Goal: Task Accomplishment & Management: Complete application form

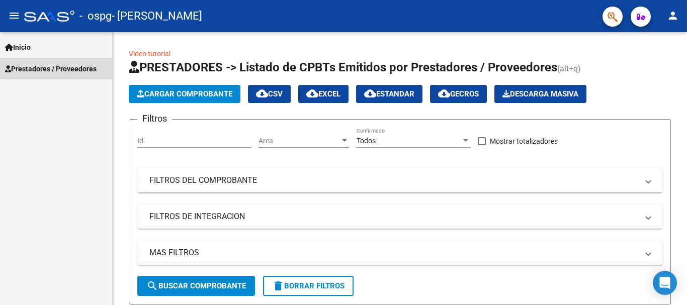
click at [43, 70] on span "Prestadores / Proveedores" at bounding box center [51, 68] width 92 height 11
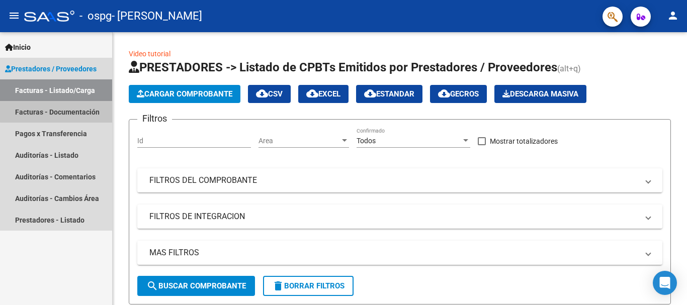
click at [68, 111] on link "Facturas - Documentación" at bounding box center [56, 112] width 112 height 22
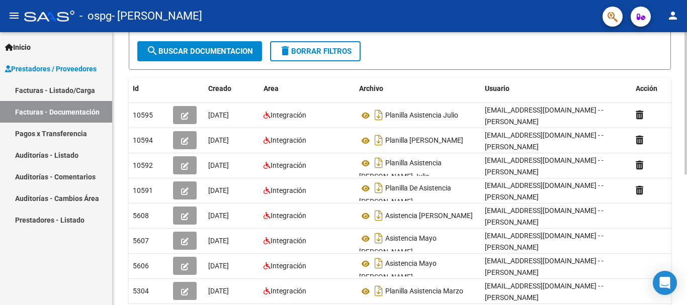
scroll to position [134, 0]
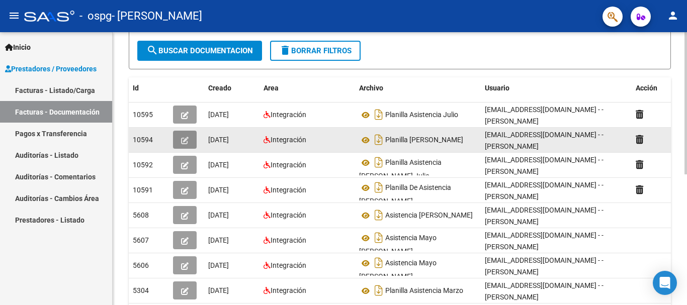
click at [183, 140] on icon "button" at bounding box center [185, 141] width 8 height 8
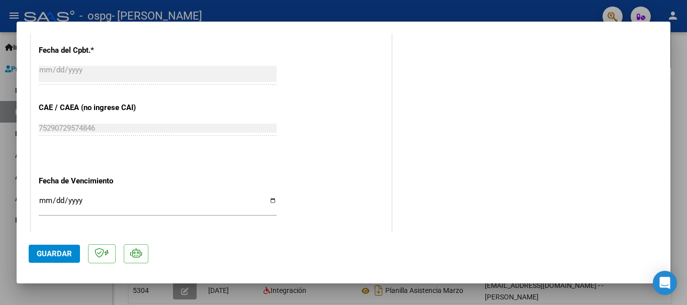
scroll to position [664, 0]
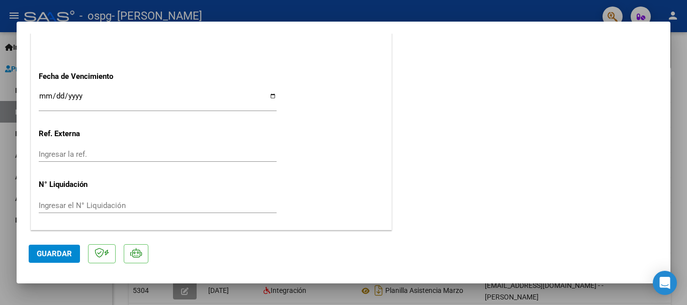
click at [1, 93] on div at bounding box center [343, 152] width 687 height 305
type input "$ 0,00"
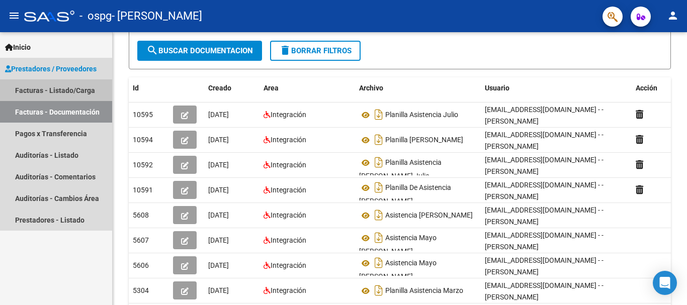
click at [55, 88] on link "Facturas - Listado/Carga" at bounding box center [56, 90] width 112 height 22
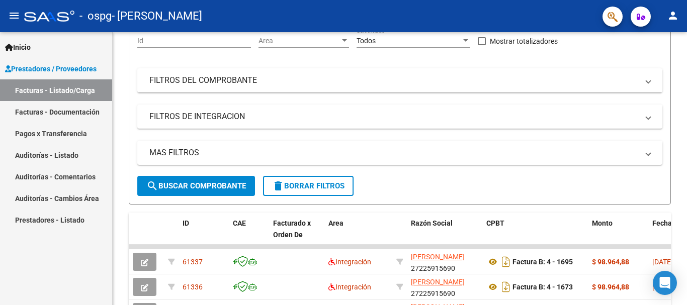
scroll to position [134, 0]
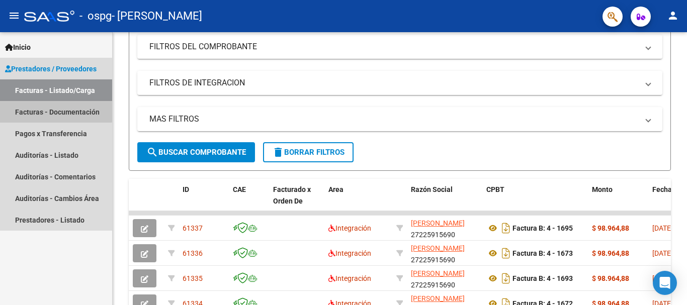
click at [42, 107] on link "Facturas - Documentación" at bounding box center [56, 112] width 112 height 22
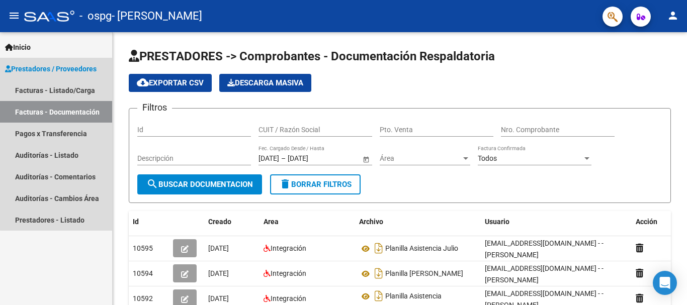
click at [62, 104] on link "Facturas - Documentación" at bounding box center [56, 112] width 112 height 22
click at [61, 93] on link "Facturas - Listado/Carga" at bounding box center [56, 90] width 112 height 22
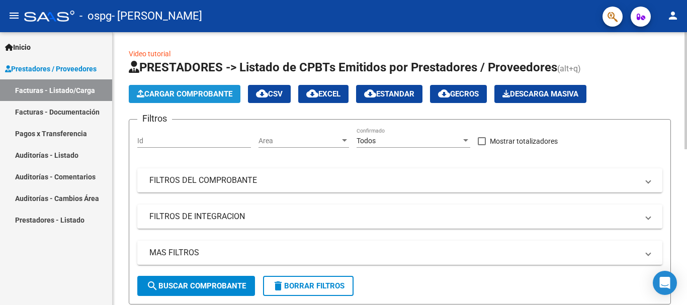
click at [192, 93] on span "Cargar Comprobante" at bounding box center [185, 94] width 96 height 9
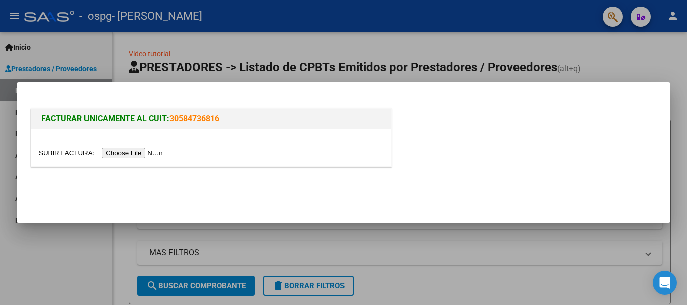
click at [148, 152] on input "file" at bounding box center [102, 153] width 127 height 11
click at [266, 195] on mat-dialog-actions at bounding box center [344, 192] width 630 height 38
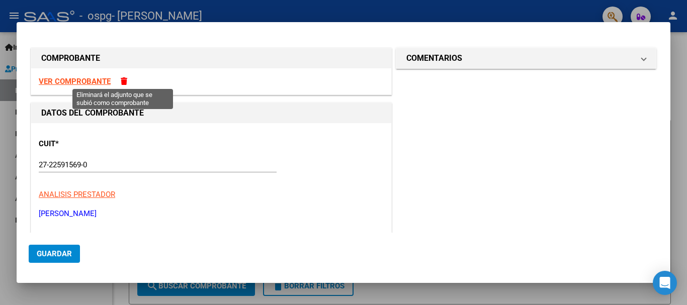
click at [125, 83] on span at bounding box center [124, 81] width 7 height 8
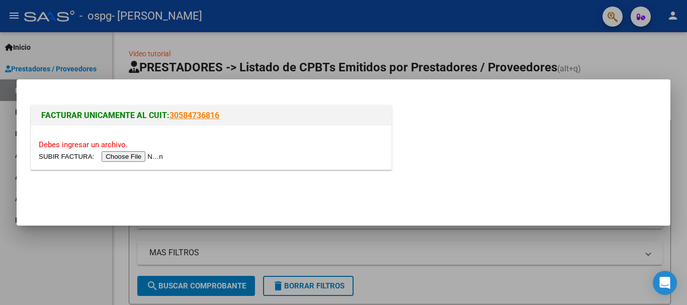
click at [144, 153] on input "file" at bounding box center [102, 156] width 127 height 11
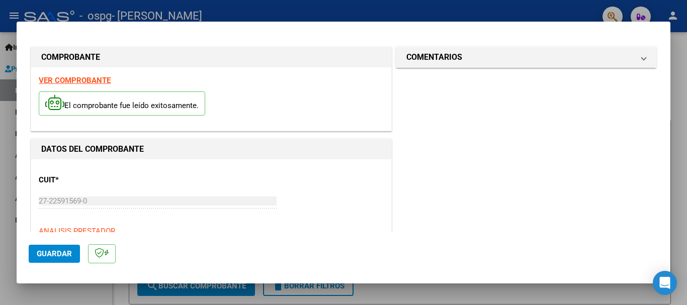
click at [56, 247] on button "Guardar" at bounding box center [54, 254] width 51 height 18
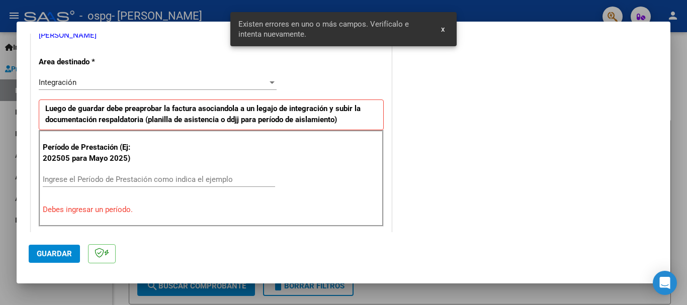
scroll to position [251, 0]
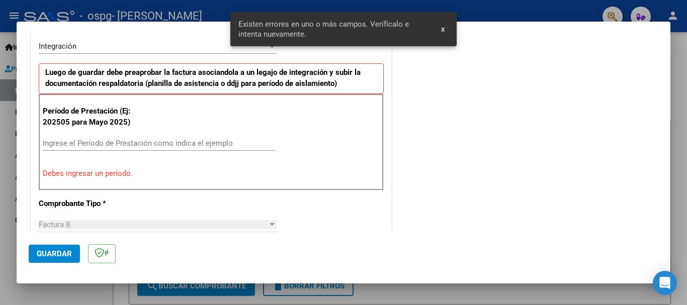
click at [47, 138] on div "Ingrese el Período de Prestación como indica el ejemplo" at bounding box center [159, 143] width 232 height 15
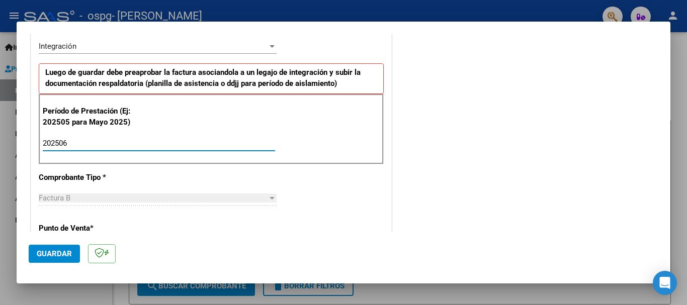
type input "202506"
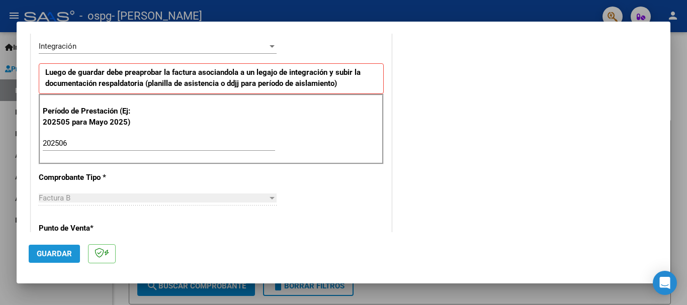
click at [63, 251] on span "Guardar" at bounding box center [54, 253] width 35 height 9
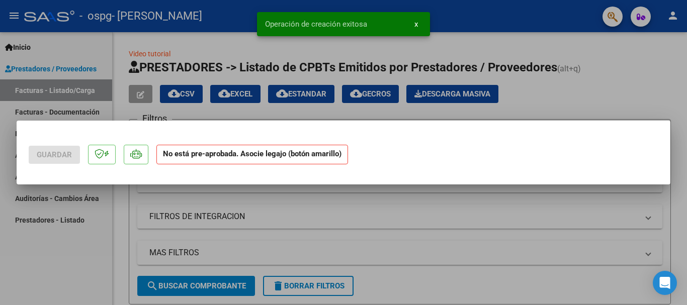
scroll to position [0, 0]
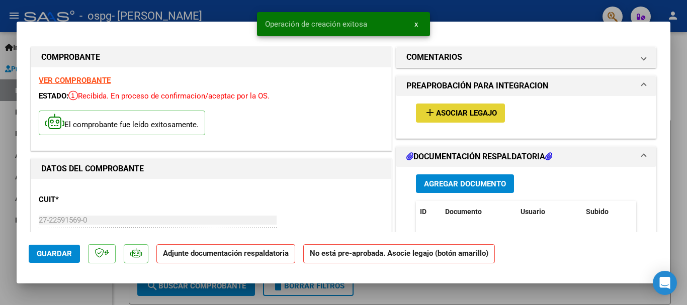
click at [439, 113] on span "Asociar Legajo" at bounding box center [466, 113] width 61 height 9
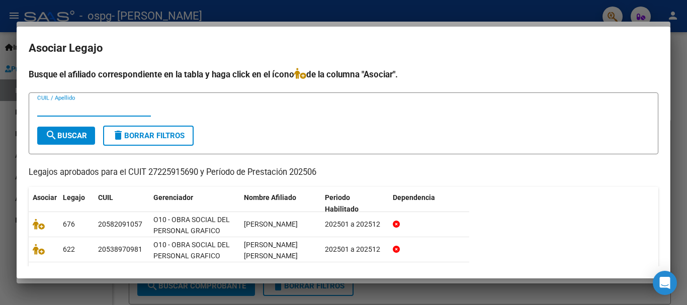
scroll to position [58, 0]
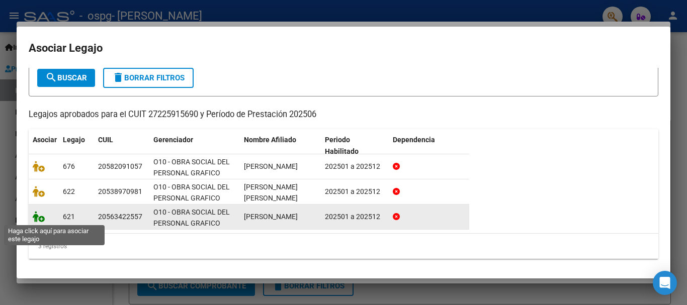
click at [40, 217] on icon at bounding box center [39, 216] width 12 height 11
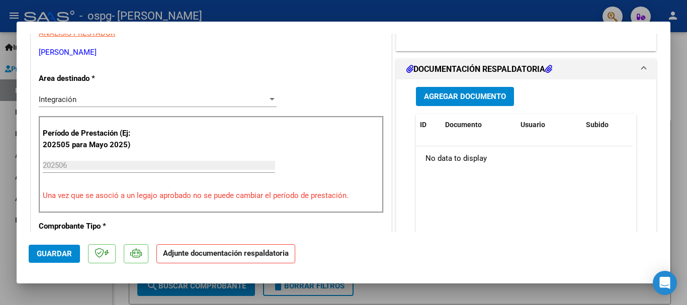
scroll to position [211, 0]
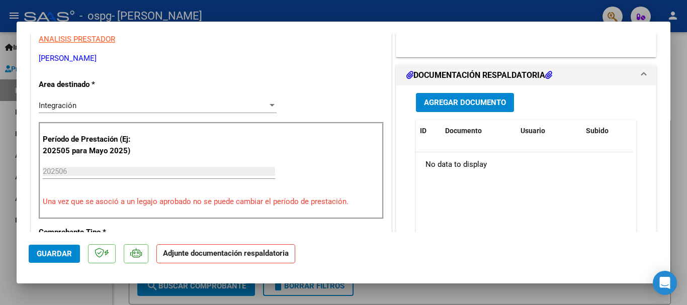
click at [467, 110] on button "Agregar Documento" at bounding box center [465, 102] width 98 height 19
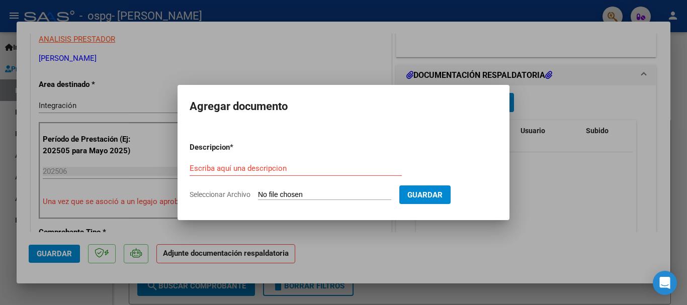
click at [266, 162] on div "Escriba aquí una descripcion" at bounding box center [296, 168] width 212 height 15
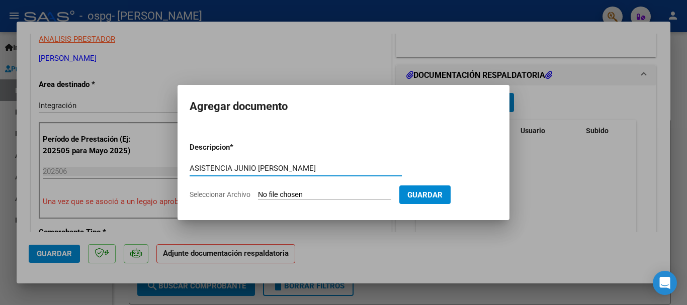
type input "ASISTENCIA JUNIO [PERSON_NAME]"
click at [240, 195] on span "Seleccionar Archivo" at bounding box center [220, 195] width 61 height 8
click at [258, 195] on input "Seleccionar Archivo" at bounding box center [324, 196] width 133 height 10
type input "C:\fakepath\CamScanner [DATE] 21.32.pdf"
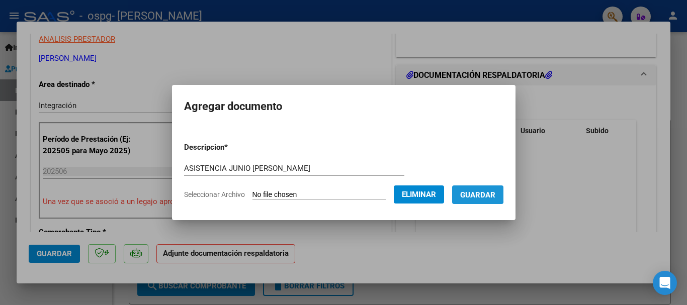
click at [474, 191] on span "Guardar" at bounding box center [477, 195] width 35 height 9
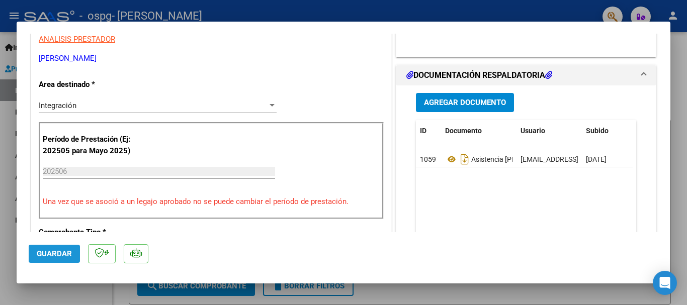
click at [56, 252] on span "Guardar" at bounding box center [54, 253] width 35 height 9
click at [55, 252] on span "Guardar" at bounding box center [54, 253] width 35 height 9
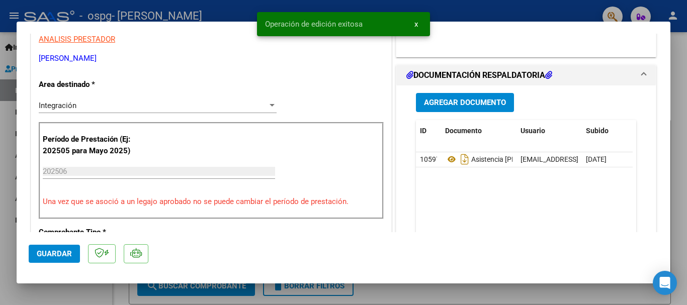
click at [417, 25] on mat-dialog-container "COMPROBANTE VER COMPROBANTE ESTADO: Recibida. En proceso de confirmacion/acepta…" at bounding box center [344, 153] width 654 height 262
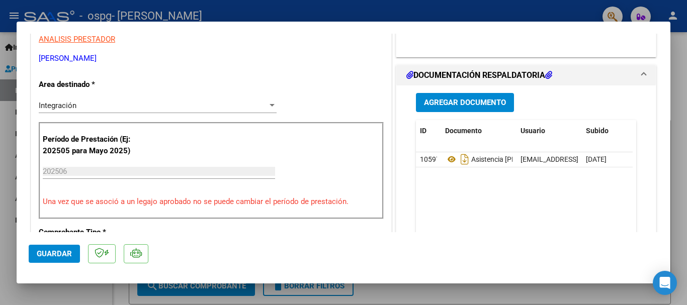
click at [416, 17] on div at bounding box center [343, 152] width 687 height 305
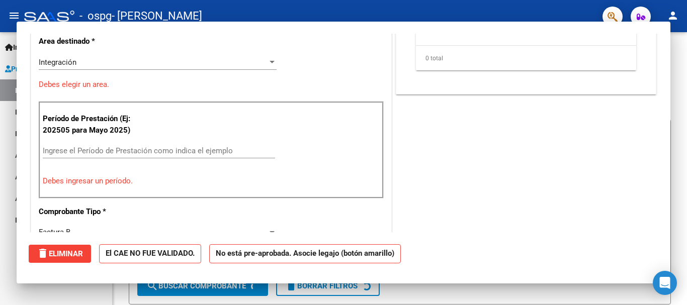
scroll to position [0, 0]
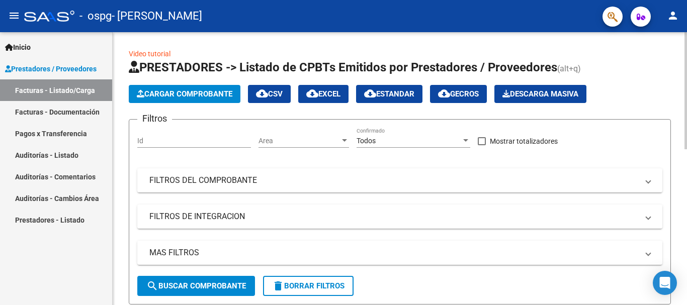
click at [179, 91] on span "Cargar Comprobante" at bounding box center [185, 94] width 96 height 9
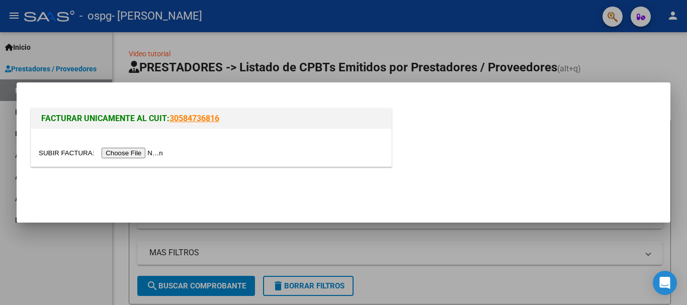
click at [145, 150] on input "file" at bounding box center [102, 153] width 127 height 11
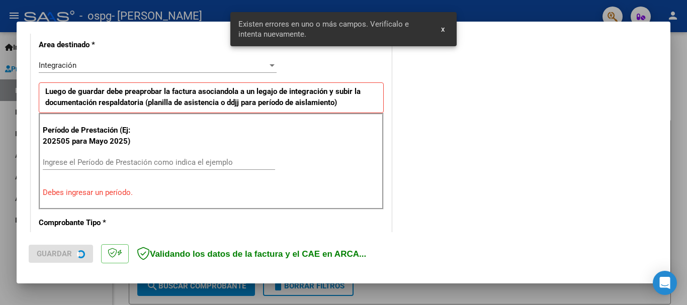
scroll to position [232, 0]
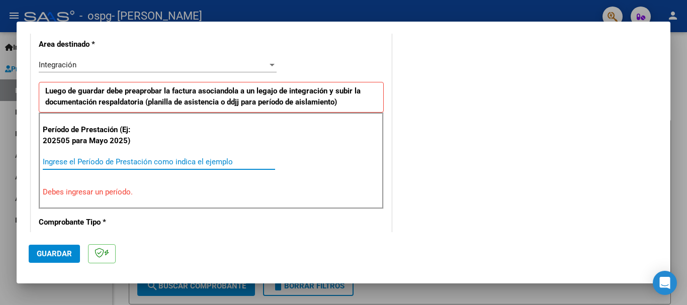
click at [61, 160] on input "Ingrese el Período de Prestación como indica el ejemplo" at bounding box center [159, 161] width 232 height 9
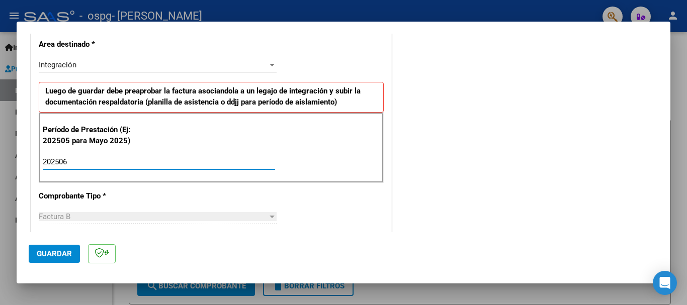
type input "202506"
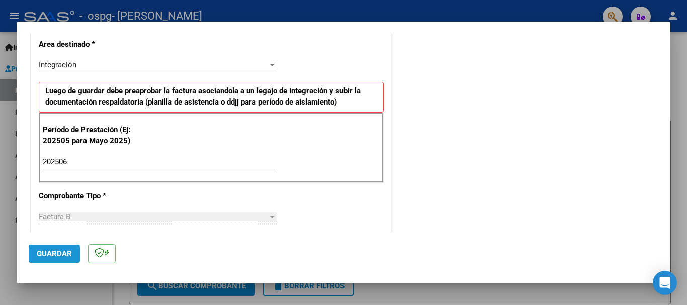
click at [67, 252] on span "Guardar" at bounding box center [54, 253] width 35 height 9
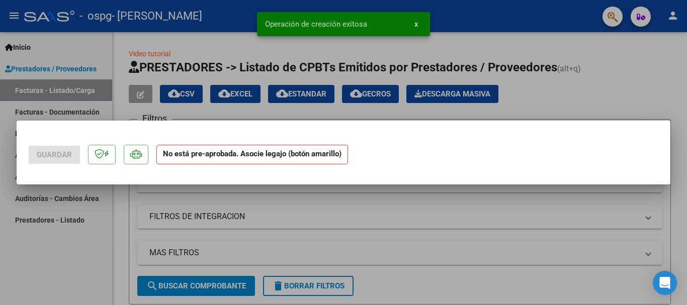
scroll to position [0, 0]
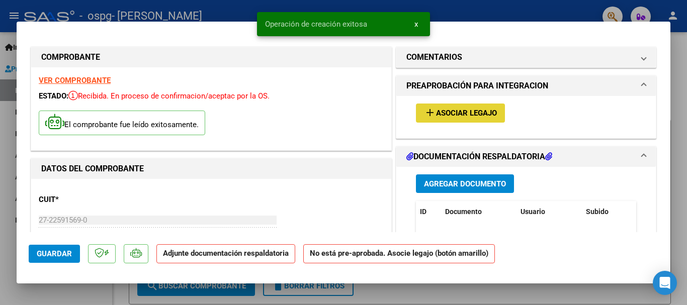
click at [462, 110] on span "Asociar Legajo" at bounding box center [466, 113] width 61 height 9
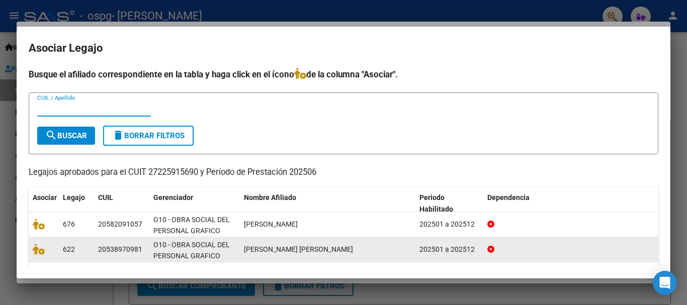
scroll to position [58, 0]
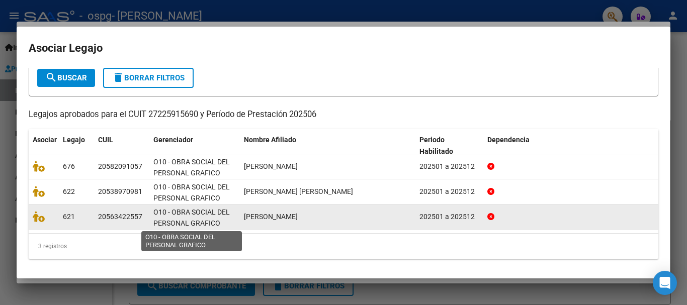
click at [169, 212] on span "O10 - OBRA SOCIAL DEL PERSONAL GRAFICO" at bounding box center [191, 218] width 76 height 20
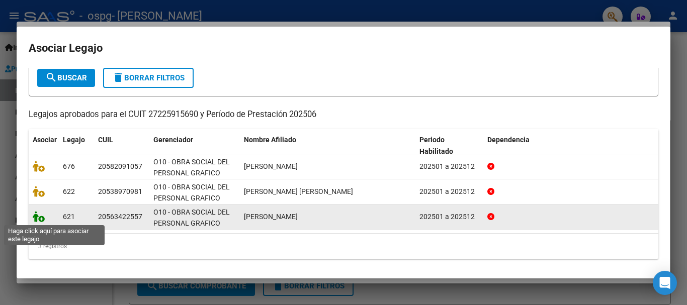
click at [40, 216] on icon at bounding box center [39, 216] width 12 height 11
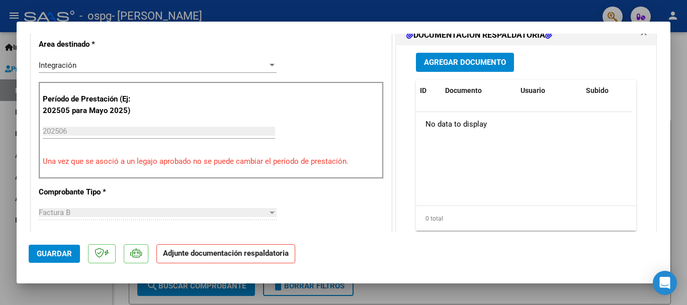
scroll to position [252, 0]
click at [485, 62] on span "Agregar Documento" at bounding box center [465, 62] width 82 height 9
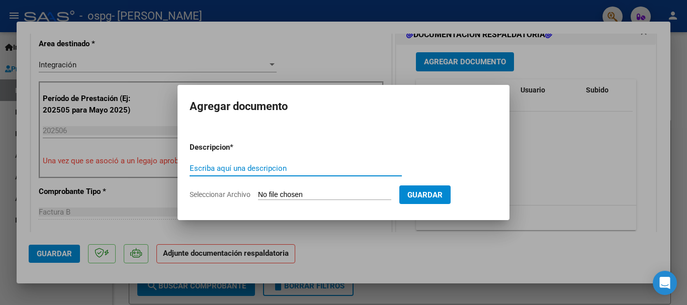
click at [250, 164] on input "Escriba aquí una descripcion" at bounding box center [296, 168] width 212 height 9
type input "ASISTENCIA [PERSON_NAME]"
click at [228, 194] on span "Seleccionar Archivo" at bounding box center [220, 195] width 61 height 8
click at [258, 194] on input "Seleccionar Archivo" at bounding box center [324, 196] width 133 height 10
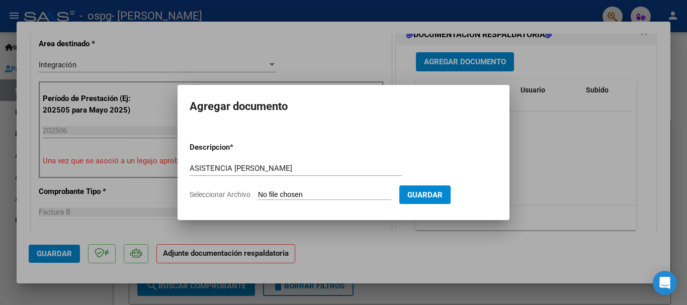
type input "C:\fakepath\CamScanner [DATE] 21.38.pdf"
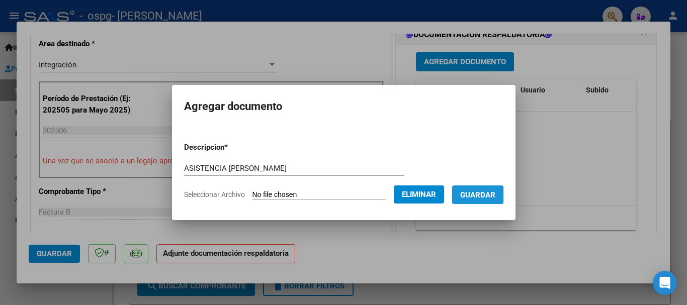
click at [486, 199] on span "Guardar" at bounding box center [477, 195] width 35 height 9
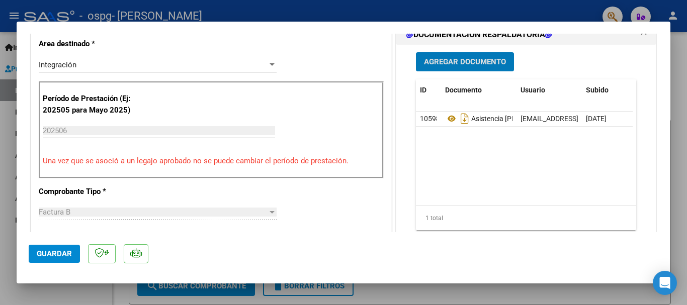
click at [55, 254] on span "Guardar" at bounding box center [54, 253] width 35 height 9
click at [57, 291] on div at bounding box center [343, 152] width 687 height 305
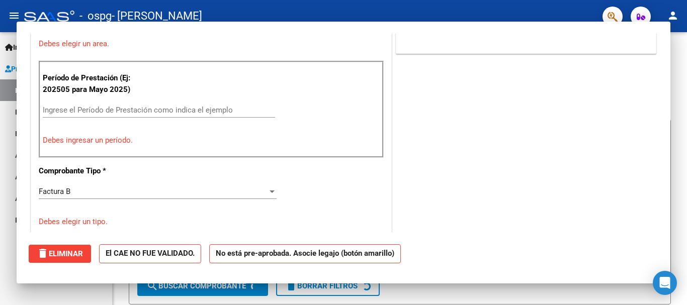
scroll to position [0, 0]
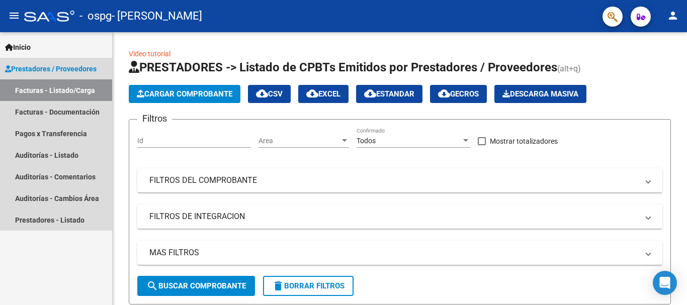
click at [75, 67] on span "Prestadores / Proveedores" at bounding box center [51, 68] width 92 height 11
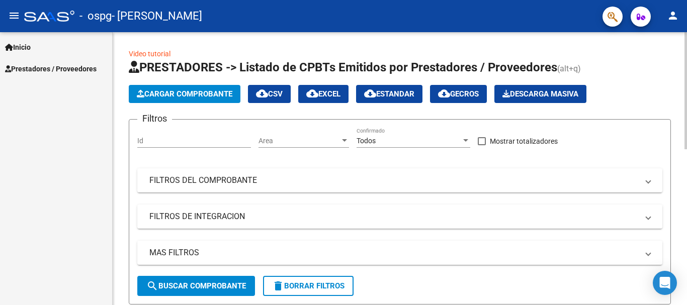
click at [687, 43] on div at bounding box center [686, 168] width 3 height 273
click at [687, 43] on div at bounding box center [686, 90] width 3 height 117
click at [227, 95] on span "Cargar Comprobante" at bounding box center [185, 94] width 96 height 9
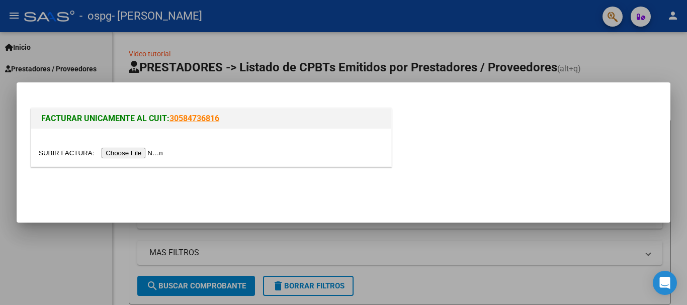
click at [147, 154] on input "file" at bounding box center [102, 153] width 127 height 11
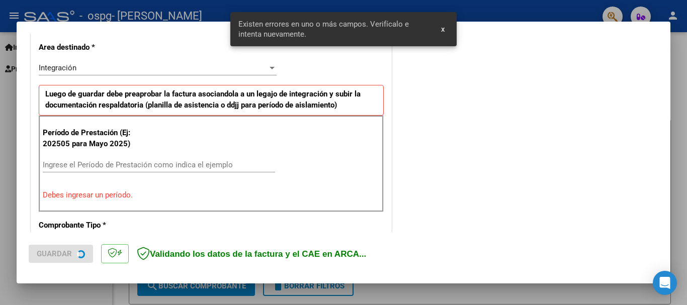
scroll to position [251, 0]
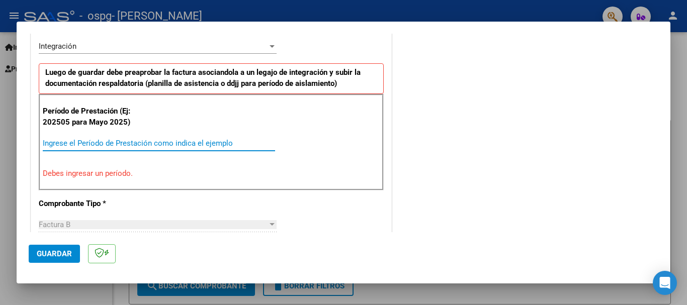
click at [84, 143] on input "Ingrese el Período de Prestación como indica el ejemplo" at bounding box center [159, 143] width 232 height 9
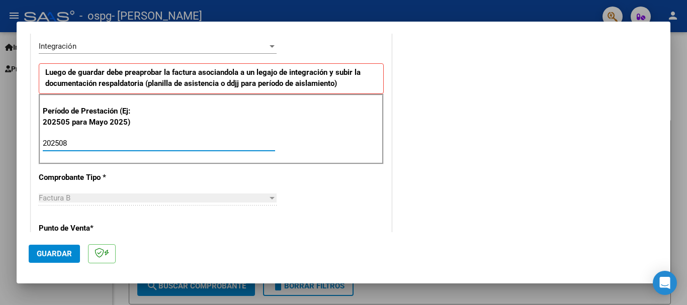
type input "202508"
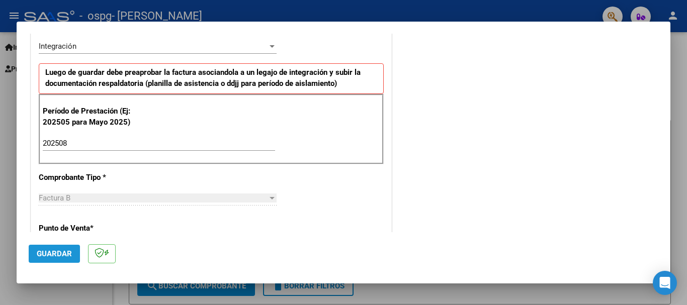
click at [62, 254] on span "Guardar" at bounding box center [54, 253] width 35 height 9
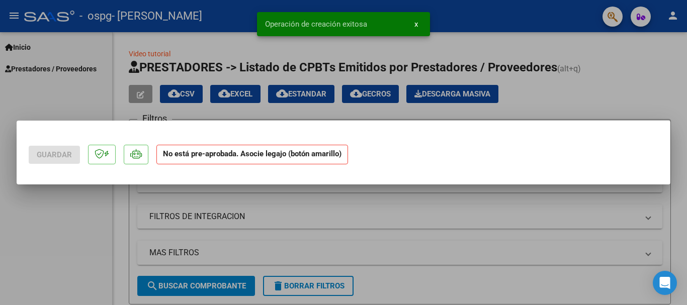
scroll to position [0, 0]
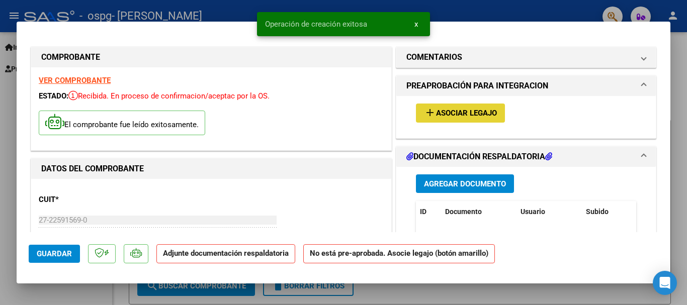
click at [456, 108] on span "add Asociar Legajo" at bounding box center [460, 112] width 73 height 9
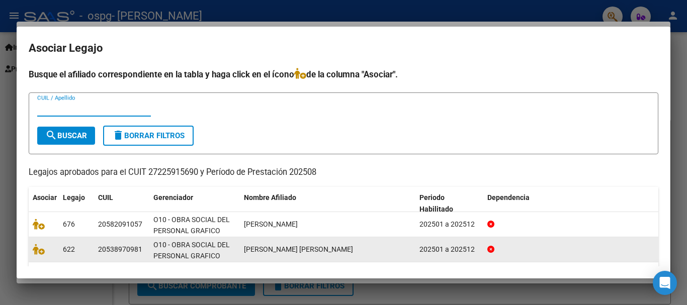
scroll to position [58, 0]
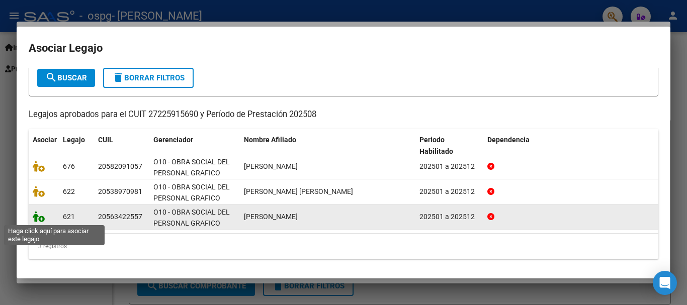
click at [37, 218] on icon at bounding box center [39, 216] width 12 height 11
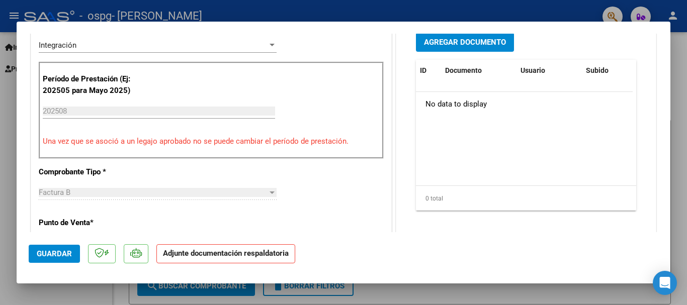
scroll to position [279, 0]
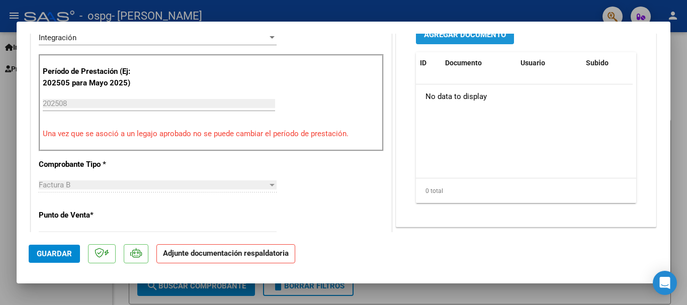
click at [458, 38] on span "Agregar Documento" at bounding box center [465, 35] width 82 height 9
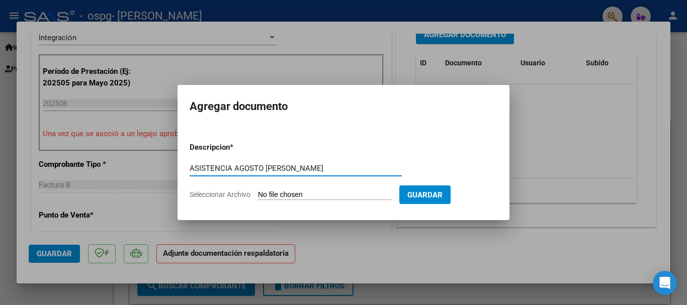
type input "ASISTENCIA AGOSTO [PERSON_NAME]"
click at [266, 193] on input "Seleccionar Archivo" at bounding box center [324, 196] width 133 height 10
type input "C:\fakepath\CamScanner [DATE] 21.48.pdf"
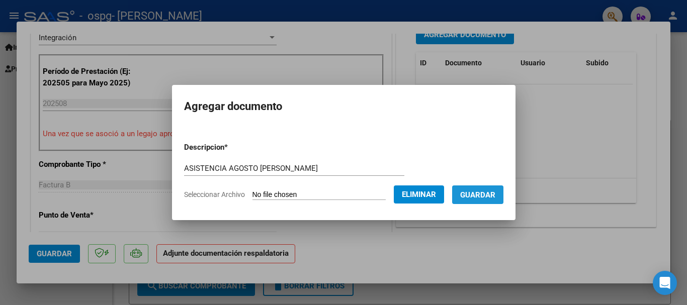
click at [495, 196] on span "Guardar" at bounding box center [477, 195] width 35 height 9
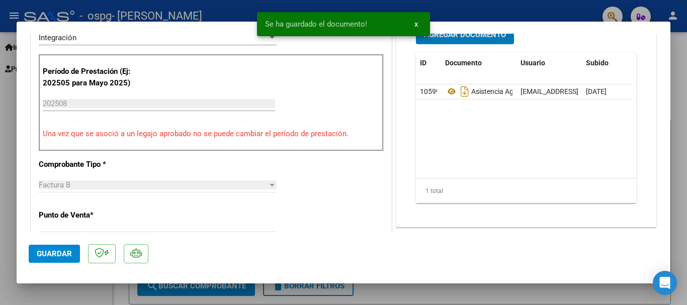
scroll to position [271, 0]
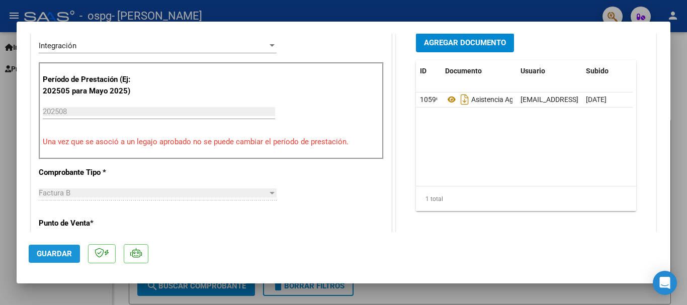
click at [50, 256] on span "Guardar" at bounding box center [54, 253] width 35 height 9
click at [65, 290] on div at bounding box center [343, 152] width 687 height 305
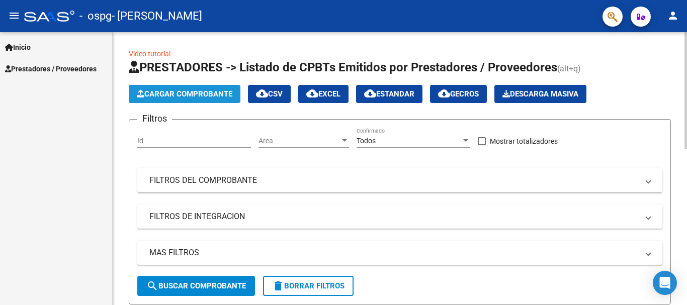
click at [208, 90] on span "Cargar Comprobante" at bounding box center [185, 94] width 96 height 9
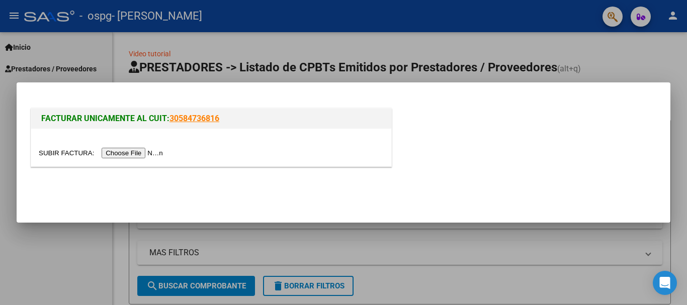
click at [133, 151] on input "file" at bounding box center [102, 153] width 127 height 11
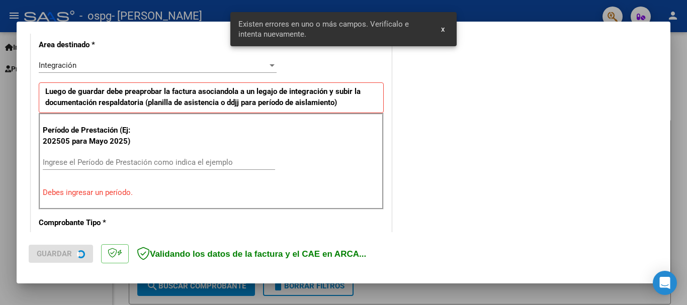
scroll to position [232, 0]
click at [117, 156] on div "Ingrese el Período de Prestación como indica el ejemplo" at bounding box center [159, 161] width 232 height 15
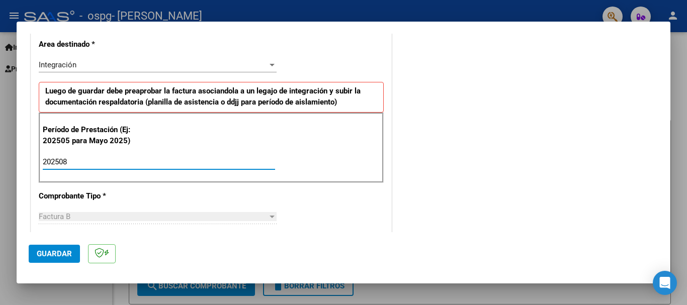
type input "202508"
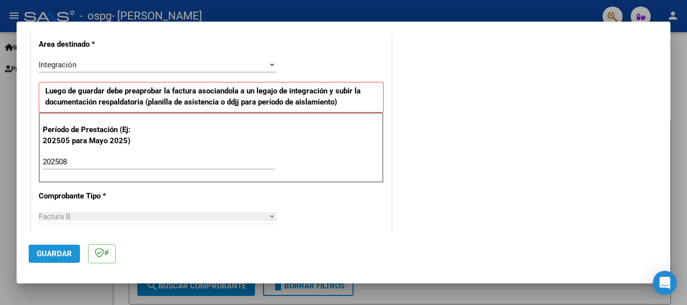
click at [57, 259] on button "Guardar" at bounding box center [54, 254] width 51 height 18
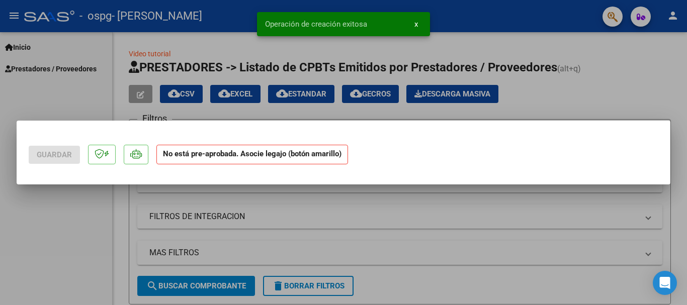
scroll to position [0, 0]
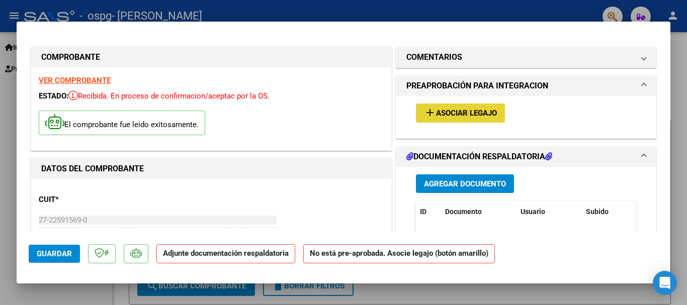
click at [428, 113] on mat-icon "add" at bounding box center [430, 113] width 12 height 12
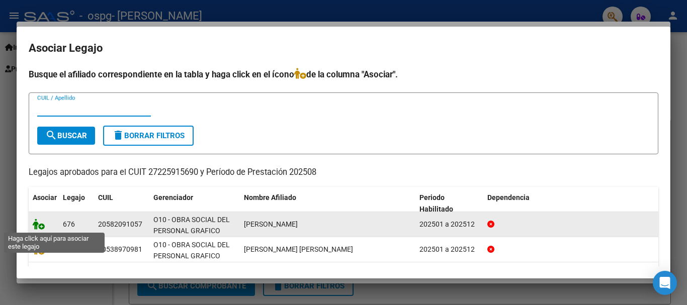
click at [40, 224] on icon at bounding box center [39, 224] width 12 height 11
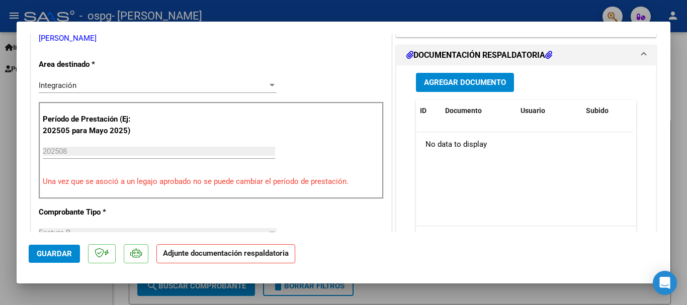
scroll to position [231, 0]
click at [439, 82] on span "Agregar Documento" at bounding box center [465, 83] width 82 height 9
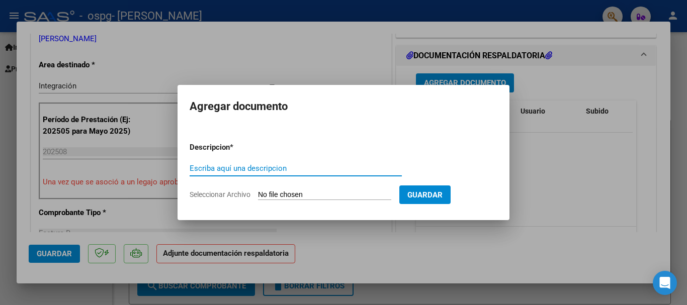
click at [242, 168] on input "Escriba aquí una descripcion" at bounding box center [296, 168] width 212 height 9
type input "ASISTENCIA AGOSTO [PERSON_NAME]"
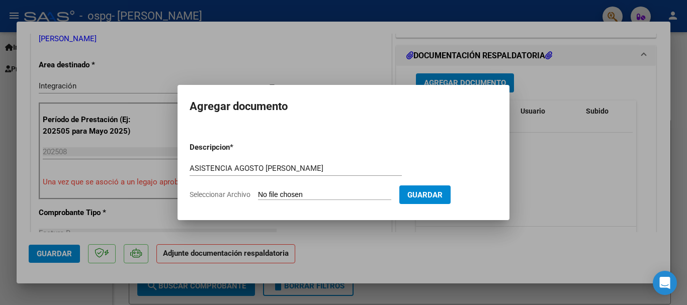
click at [266, 198] on input "Seleccionar Archivo" at bounding box center [324, 196] width 133 height 10
type input "C:\fakepath\CamScanner [DATE] 21.59.pdf"
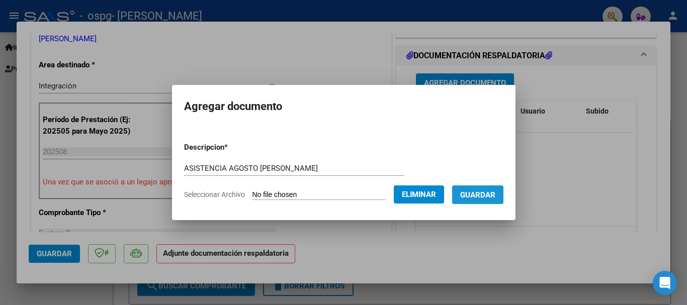
click at [493, 193] on span "Guardar" at bounding box center [477, 195] width 35 height 9
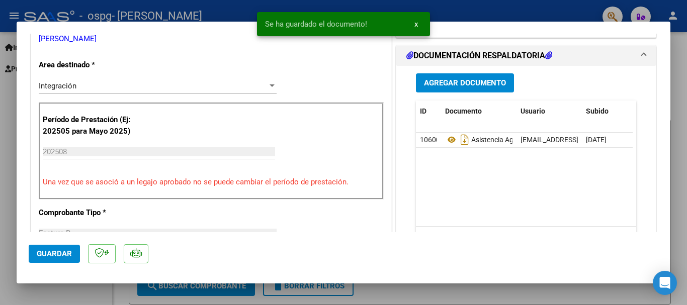
click at [54, 265] on mat-dialog-actions "Guardar" at bounding box center [344, 252] width 630 height 40
click at [53, 254] on span "Guardar" at bounding box center [54, 253] width 35 height 9
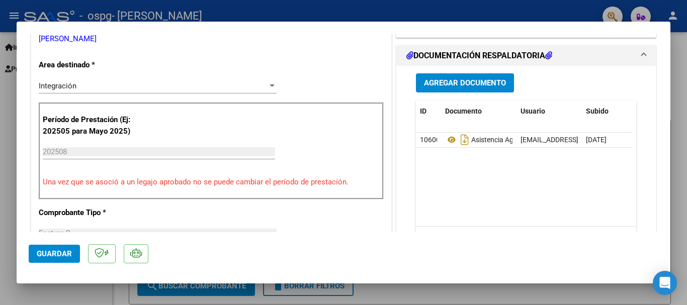
click at [6, 8] on div at bounding box center [343, 152] width 687 height 305
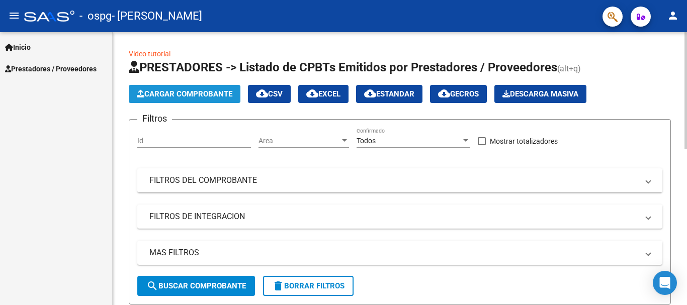
click at [169, 98] on span "Cargar Comprobante" at bounding box center [185, 94] width 96 height 9
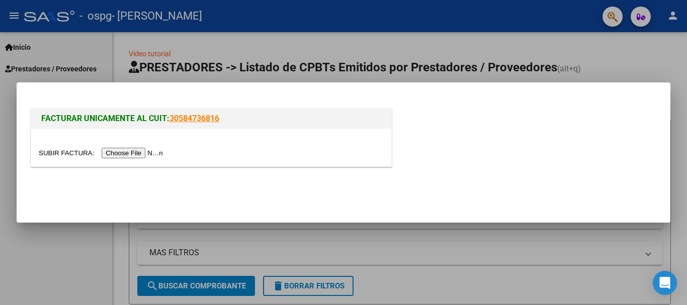
click at [143, 152] on input "file" at bounding box center [102, 153] width 127 height 11
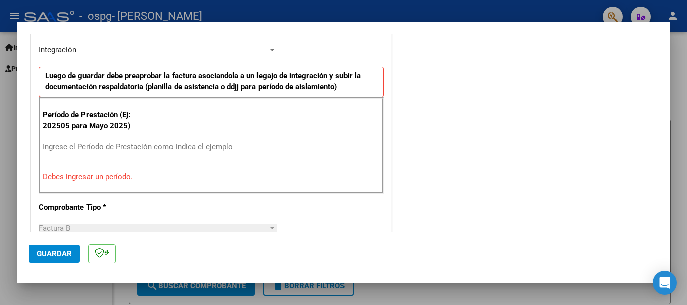
scroll to position [251, 0]
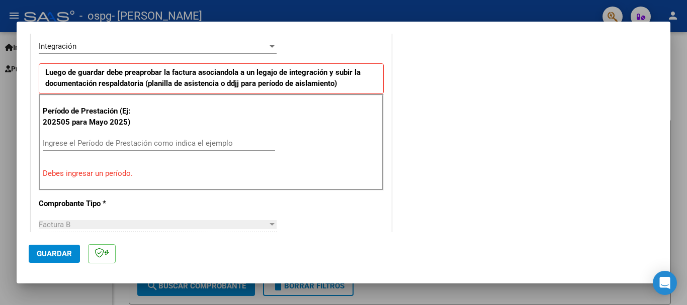
click at [51, 144] on input "Ingrese el Período de Prestación como indica el ejemplo" at bounding box center [159, 143] width 232 height 9
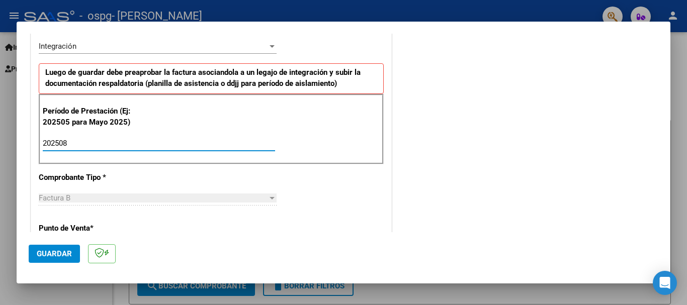
type input "202508"
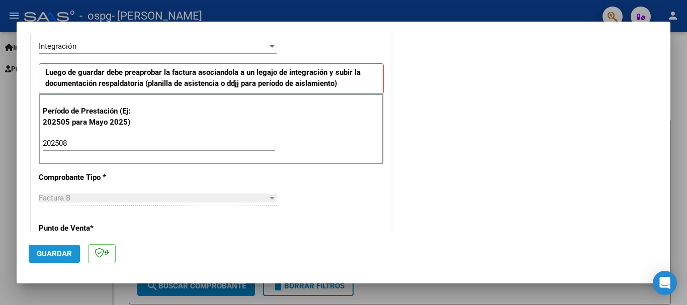
click at [59, 252] on span "Guardar" at bounding box center [54, 253] width 35 height 9
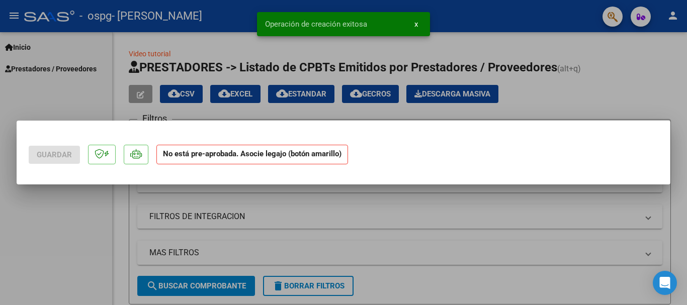
scroll to position [0, 0]
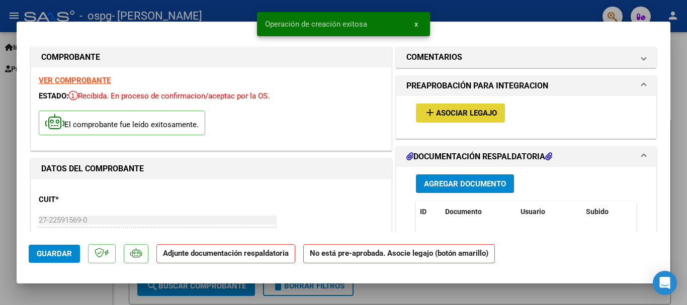
click at [438, 110] on span "Asociar Legajo" at bounding box center [466, 113] width 61 height 9
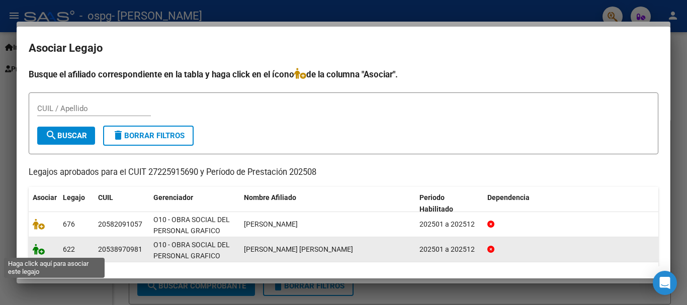
click at [40, 249] on icon at bounding box center [39, 249] width 12 height 11
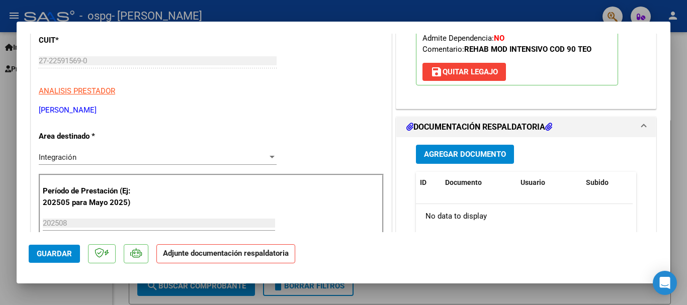
scroll to position [168, 0]
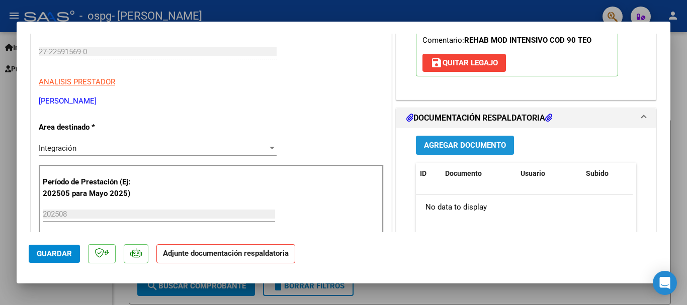
click at [483, 142] on span "Agregar Documento" at bounding box center [465, 145] width 82 height 9
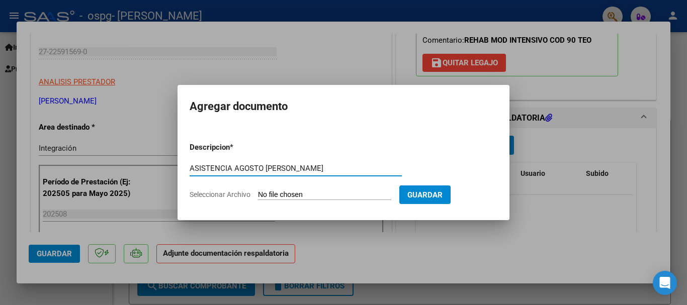
type input "ASISTENCIA AGOSTO [PERSON_NAME]"
click at [271, 199] on input "Seleccionar Archivo" at bounding box center [324, 196] width 133 height 10
type input "C:\fakepath\CamScanner [DATE] 22.05.pdf"
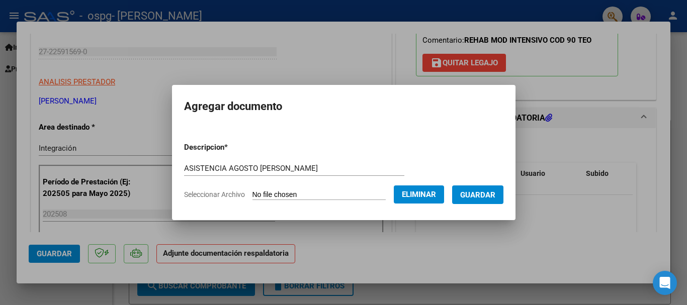
click at [495, 195] on span "Guardar" at bounding box center [477, 195] width 35 height 9
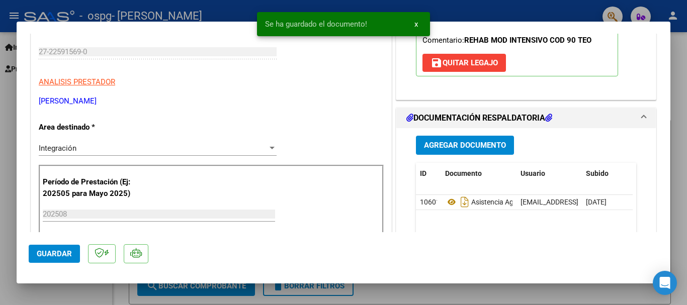
click at [47, 3] on div at bounding box center [343, 152] width 687 height 305
